Goal: Find contact information: Find contact information

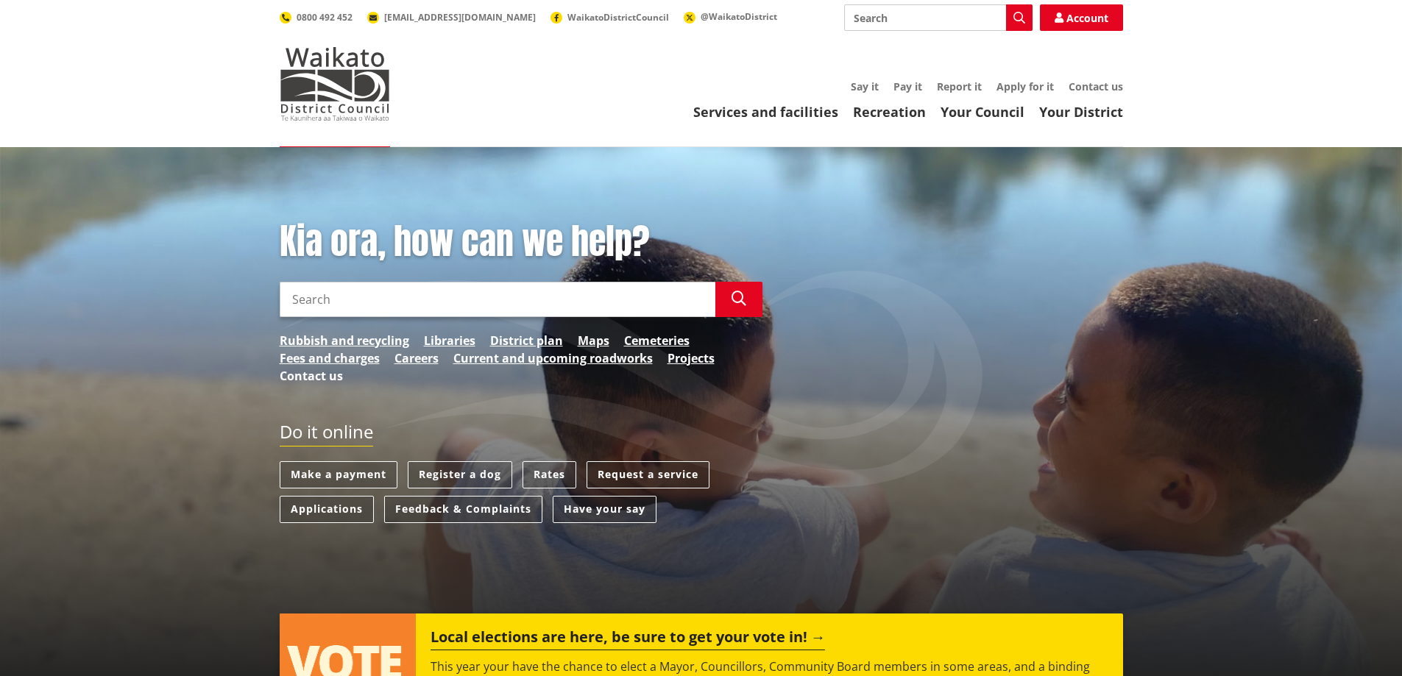
click at [303, 375] on link "Contact us" at bounding box center [311, 376] width 63 height 18
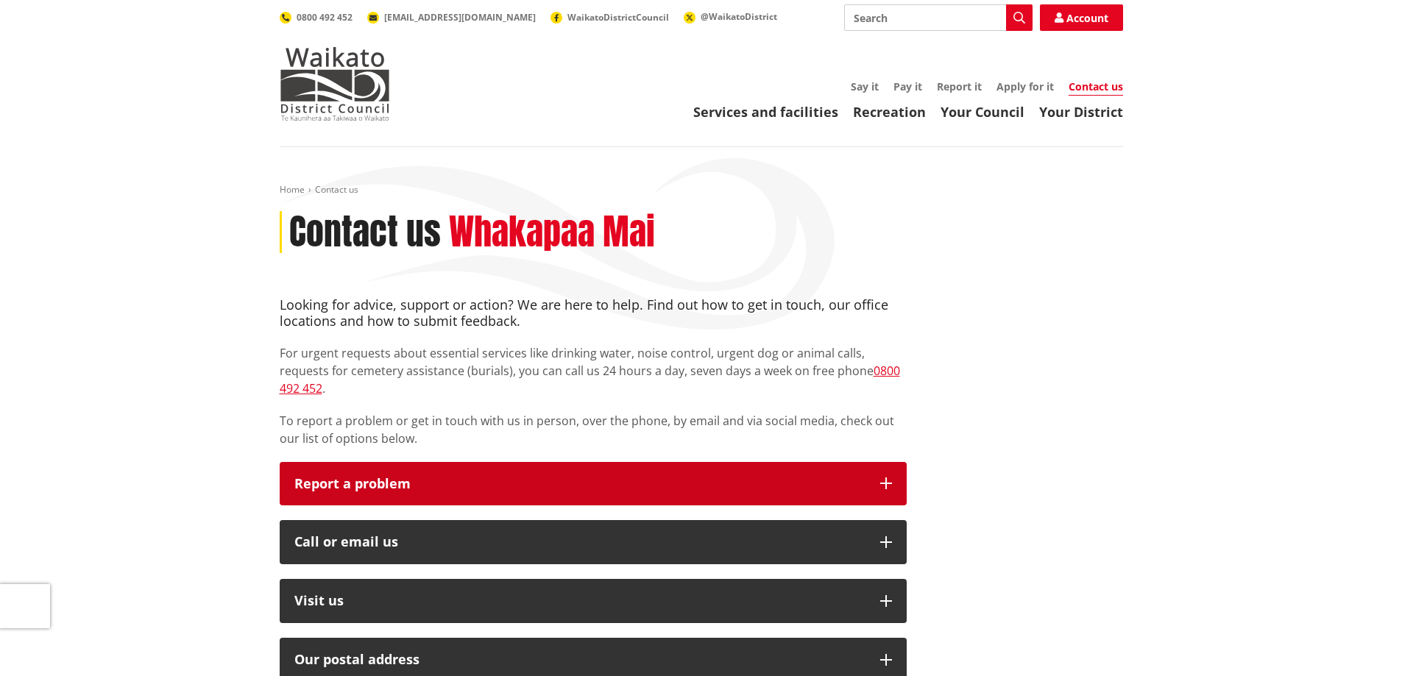
scroll to position [74, 0]
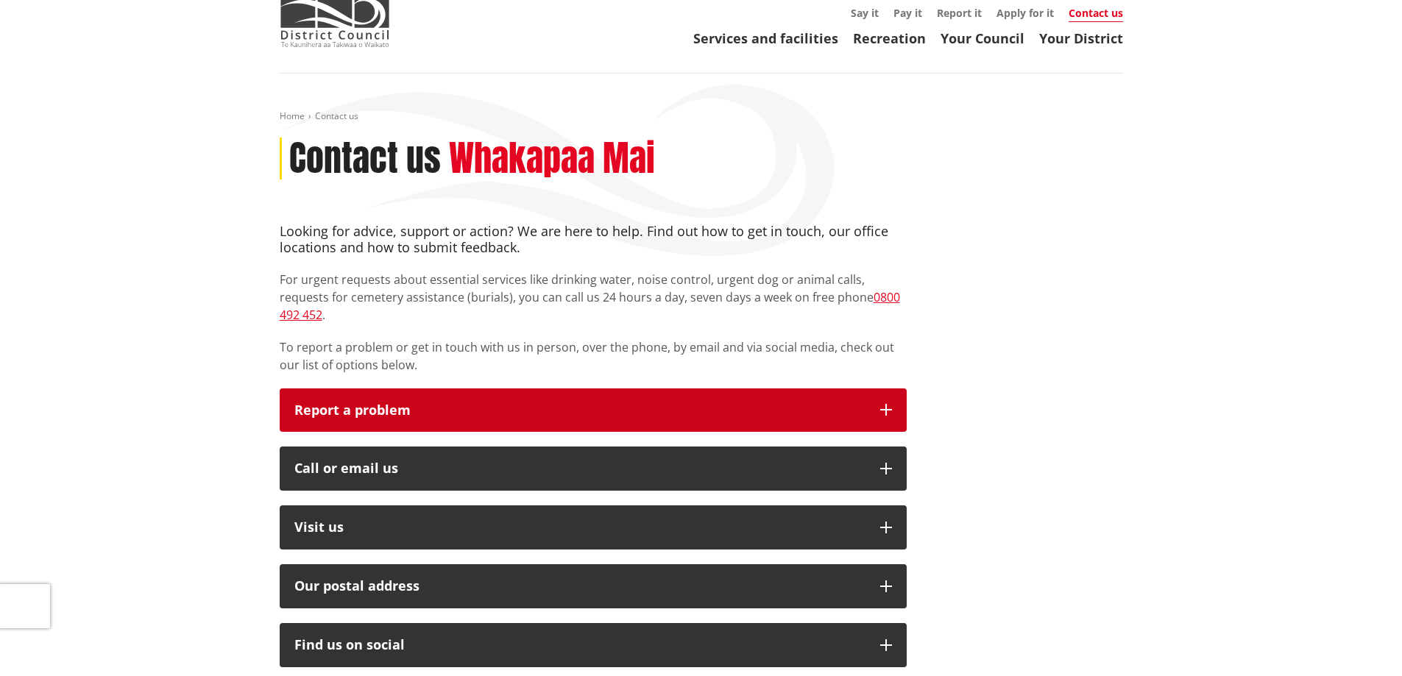
click at [885, 404] on icon "button" at bounding box center [886, 410] width 12 height 12
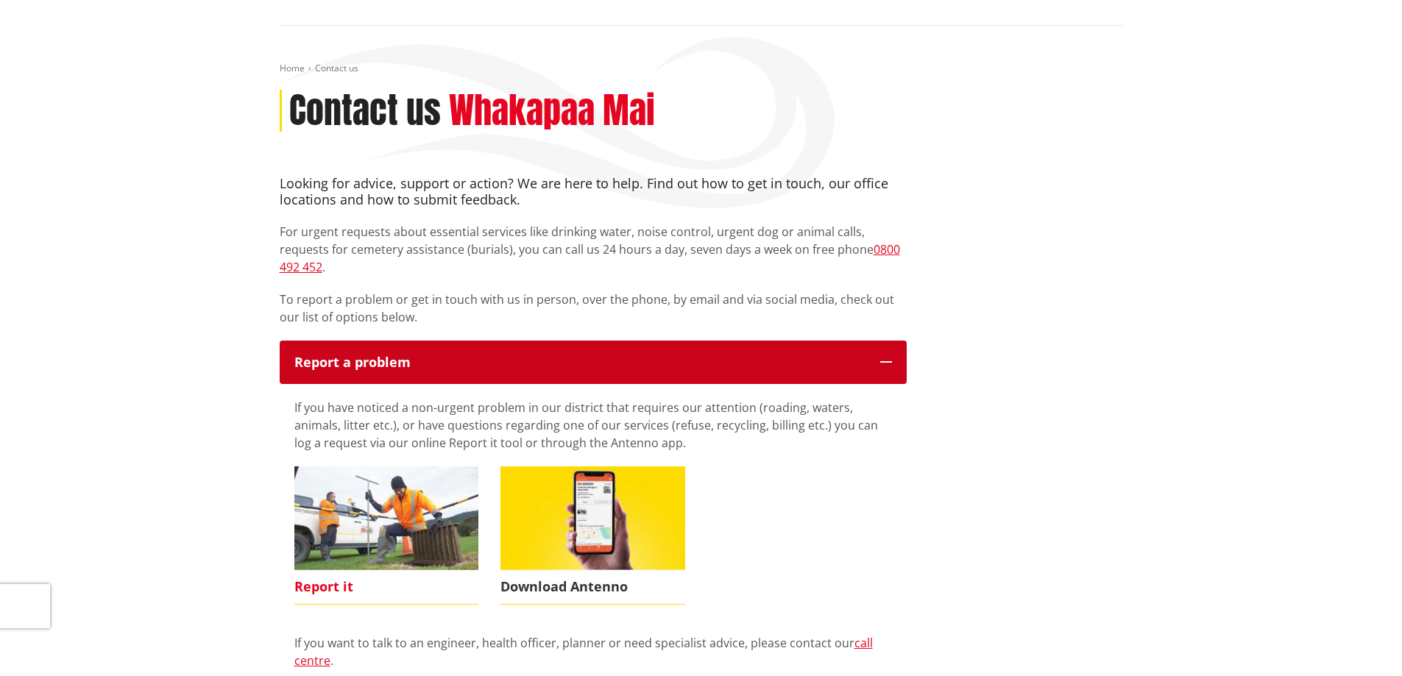
scroll to position [147, 0]
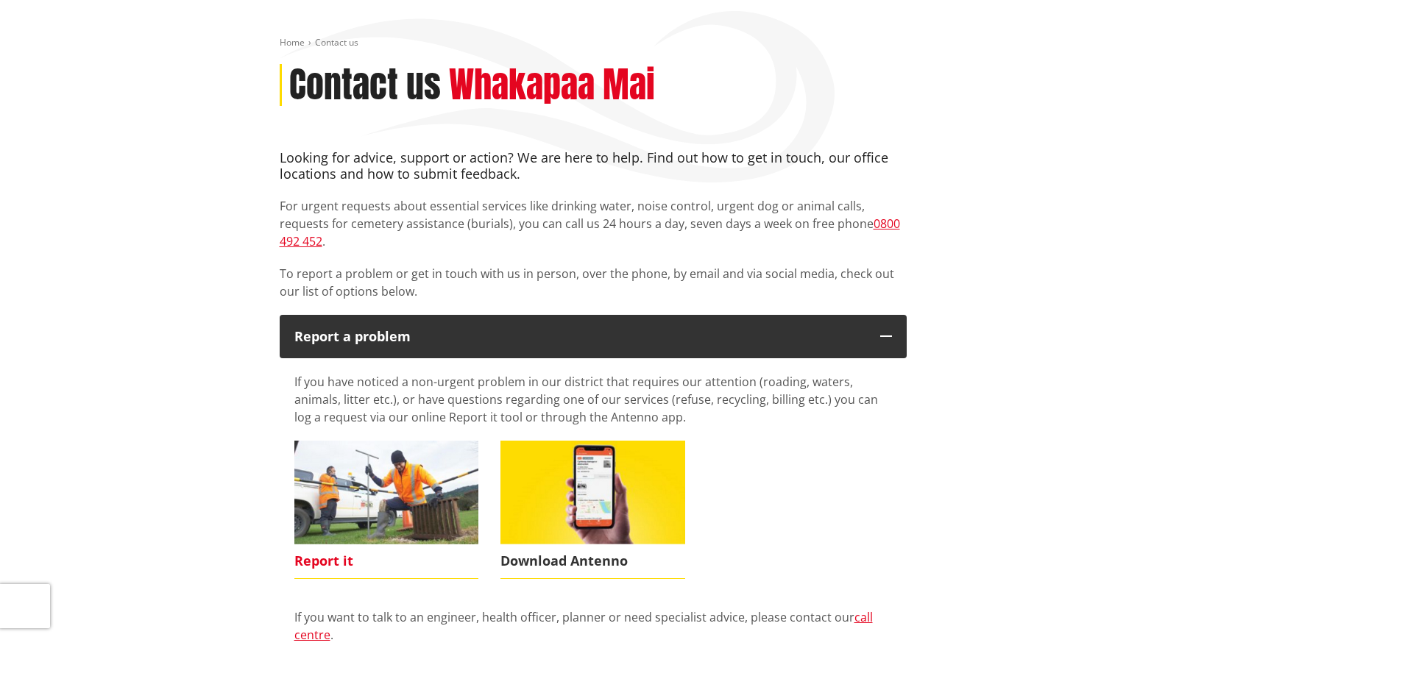
click at [360, 484] on img at bounding box center [386, 493] width 185 height 104
